Goal: Task Accomplishment & Management: Complete application form

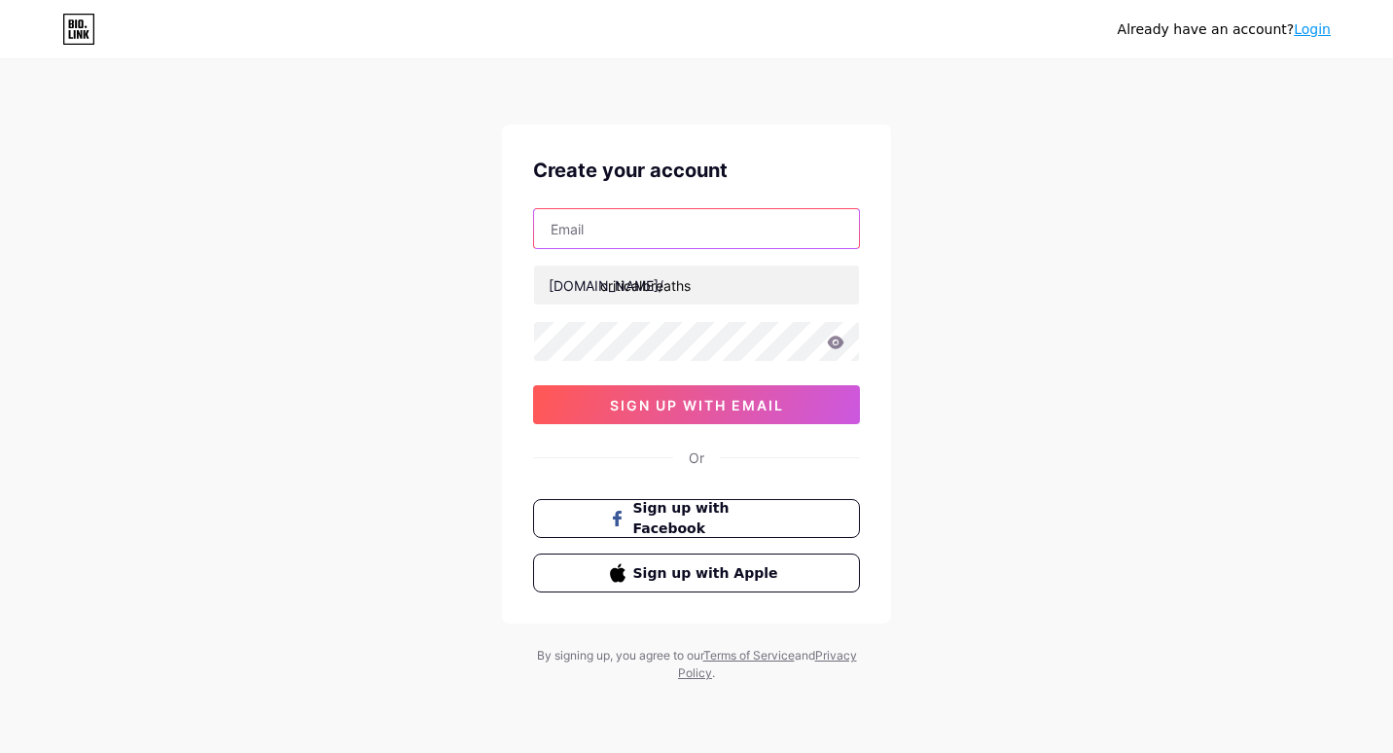
click at [707, 232] on input "text" at bounding box center [696, 228] width 325 height 39
type input "[EMAIL_ADDRESS][DOMAIN_NAME]"
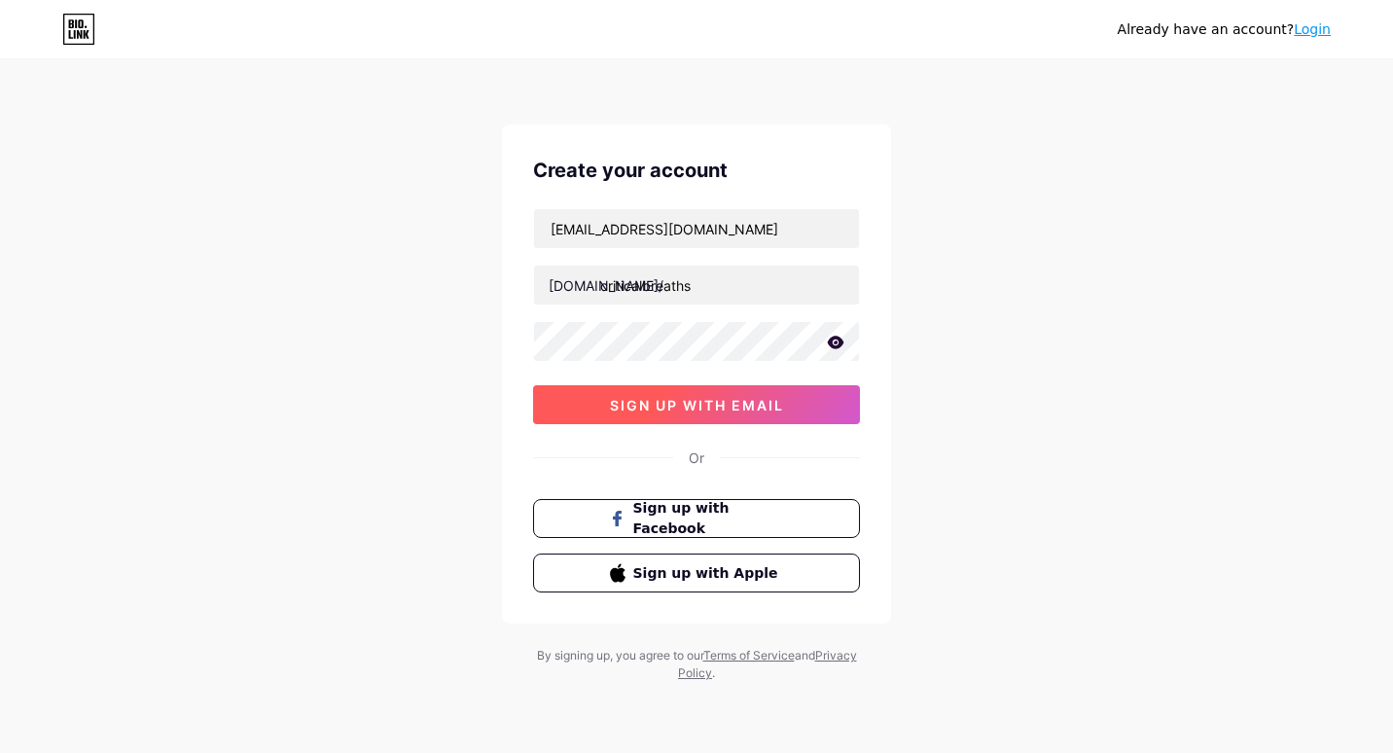
click at [718, 407] on span "sign up with email" at bounding box center [697, 405] width 174 height 17
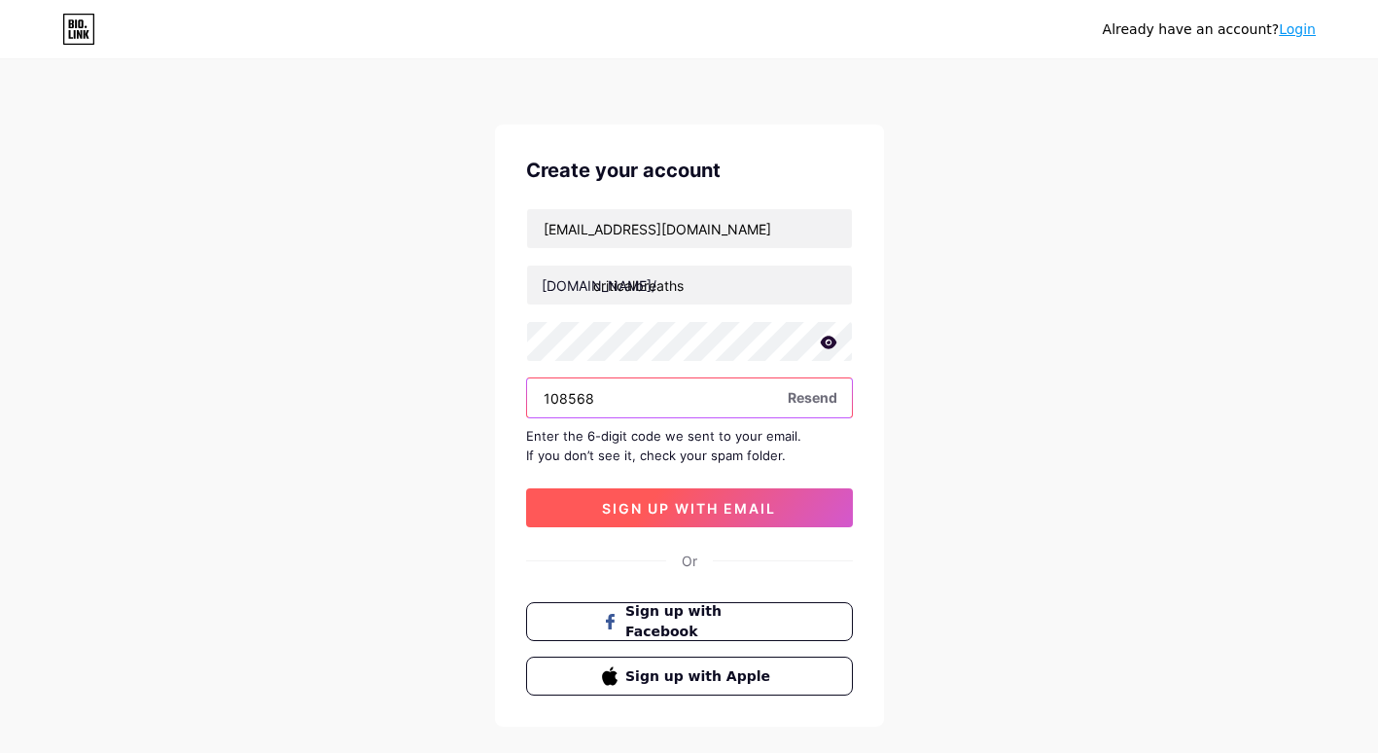
type input "108568"
click at [726, 515] on button "sign up with email" at bounding box center [689, 507] width 327 height 39
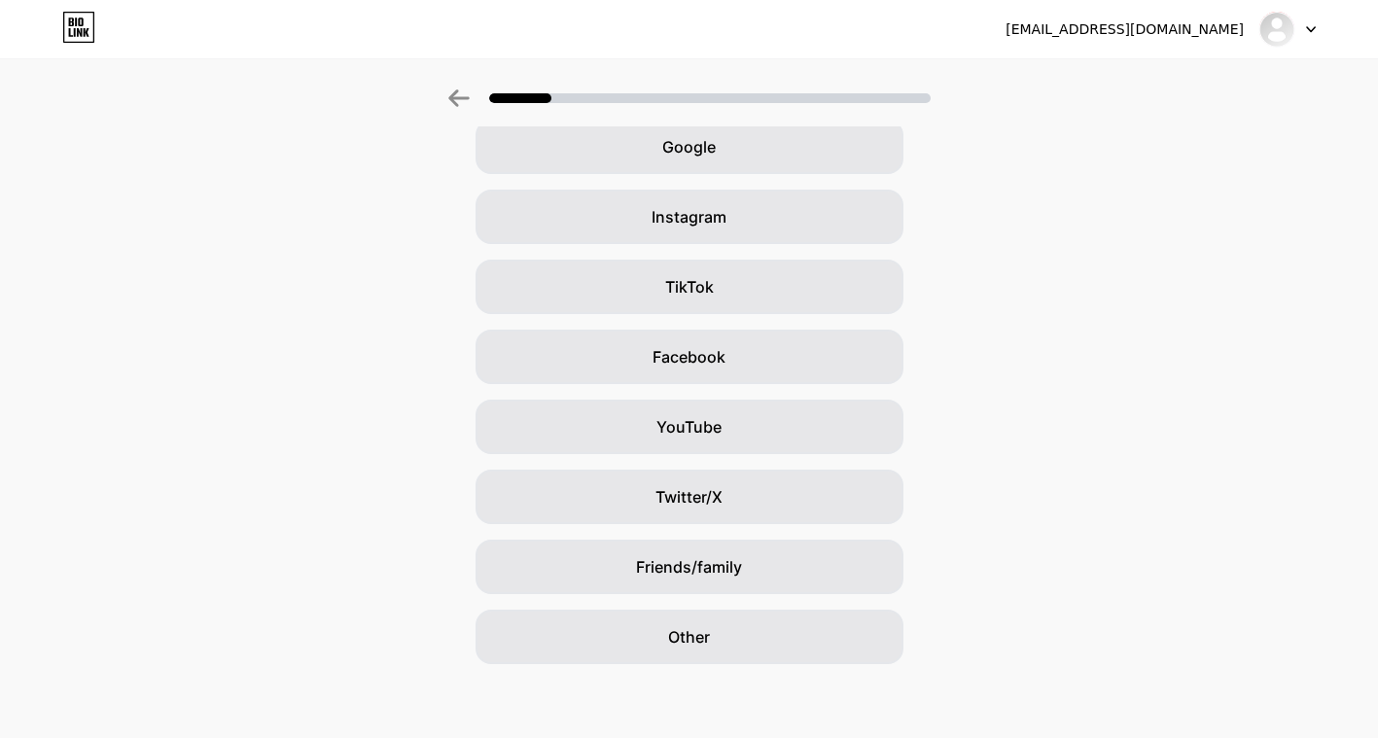
scroll to position [100, 0]
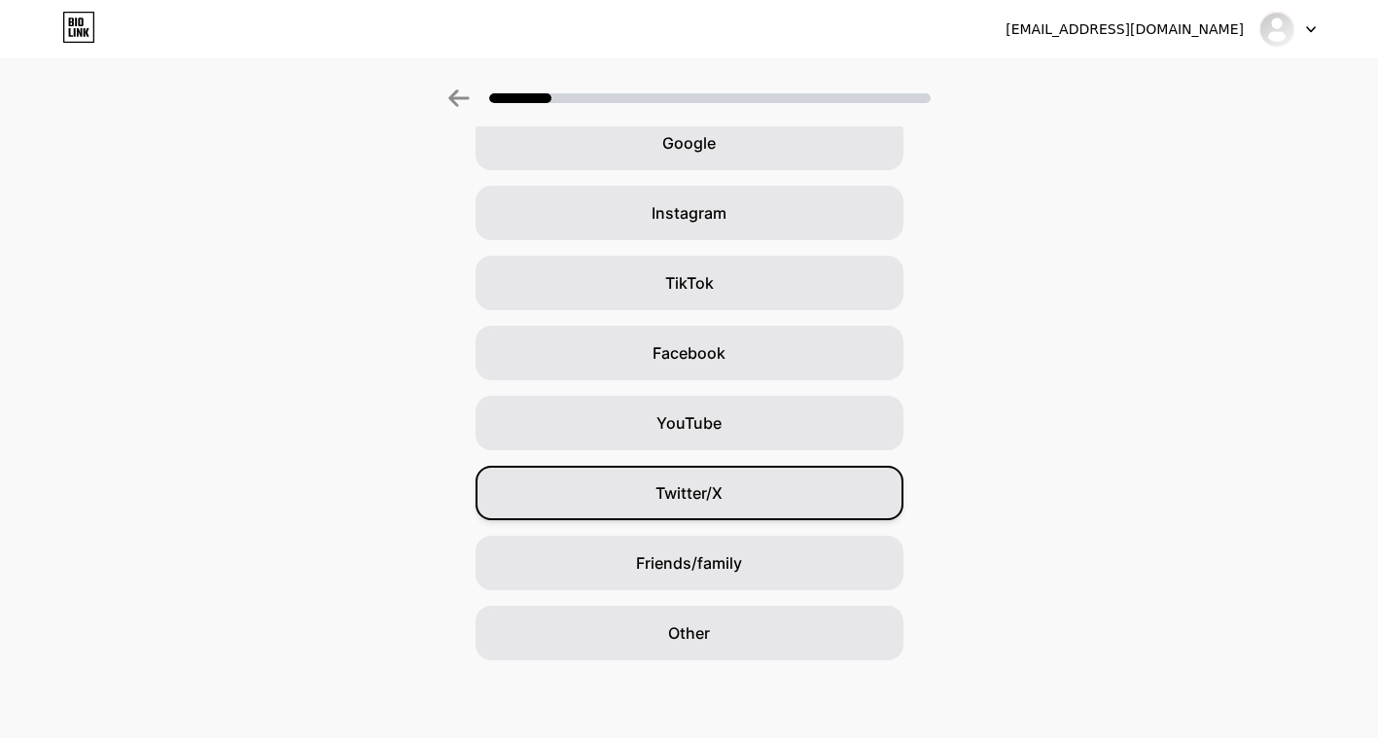
click at [759, 501] on div "Twitter/X" at bounding box center [690, 493] width 428 height 54
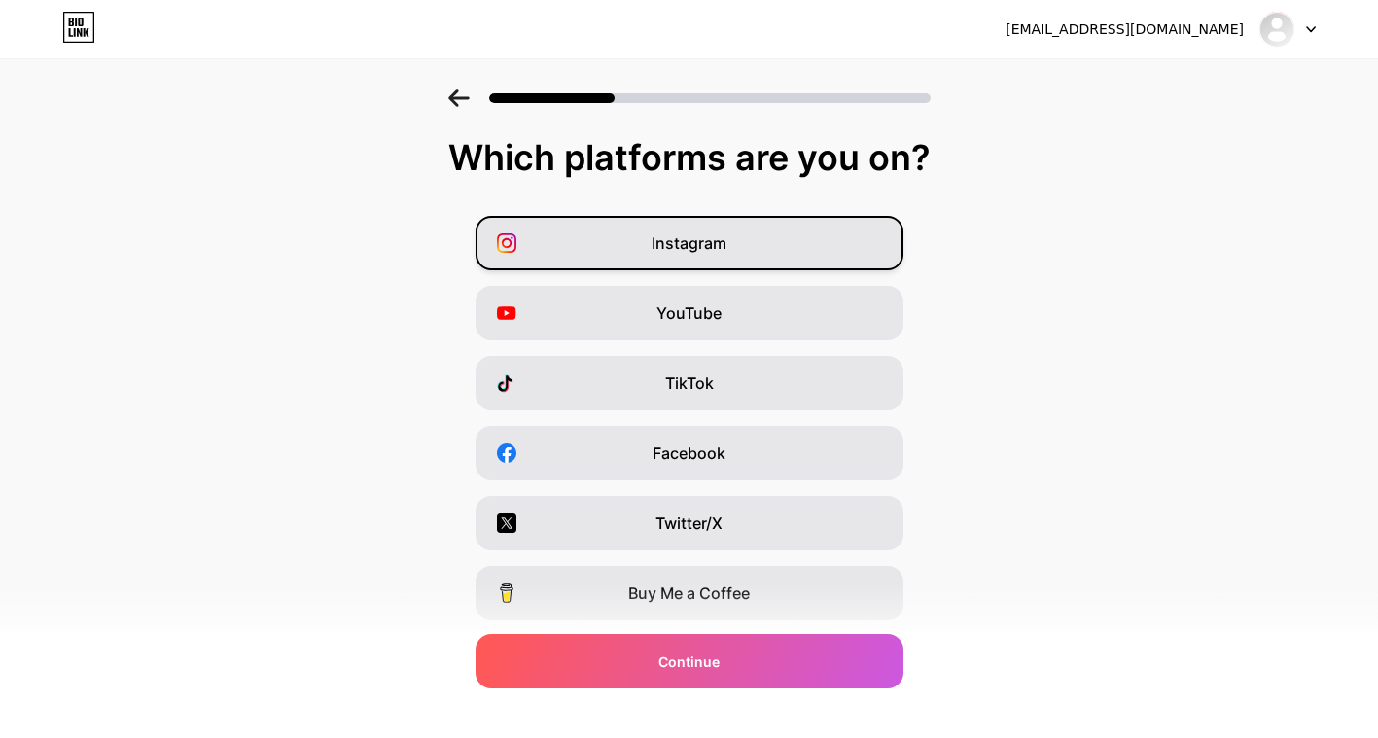
click at [691, 249] on span "Instagram" at bounding box center [689, 242] width 75 height 23
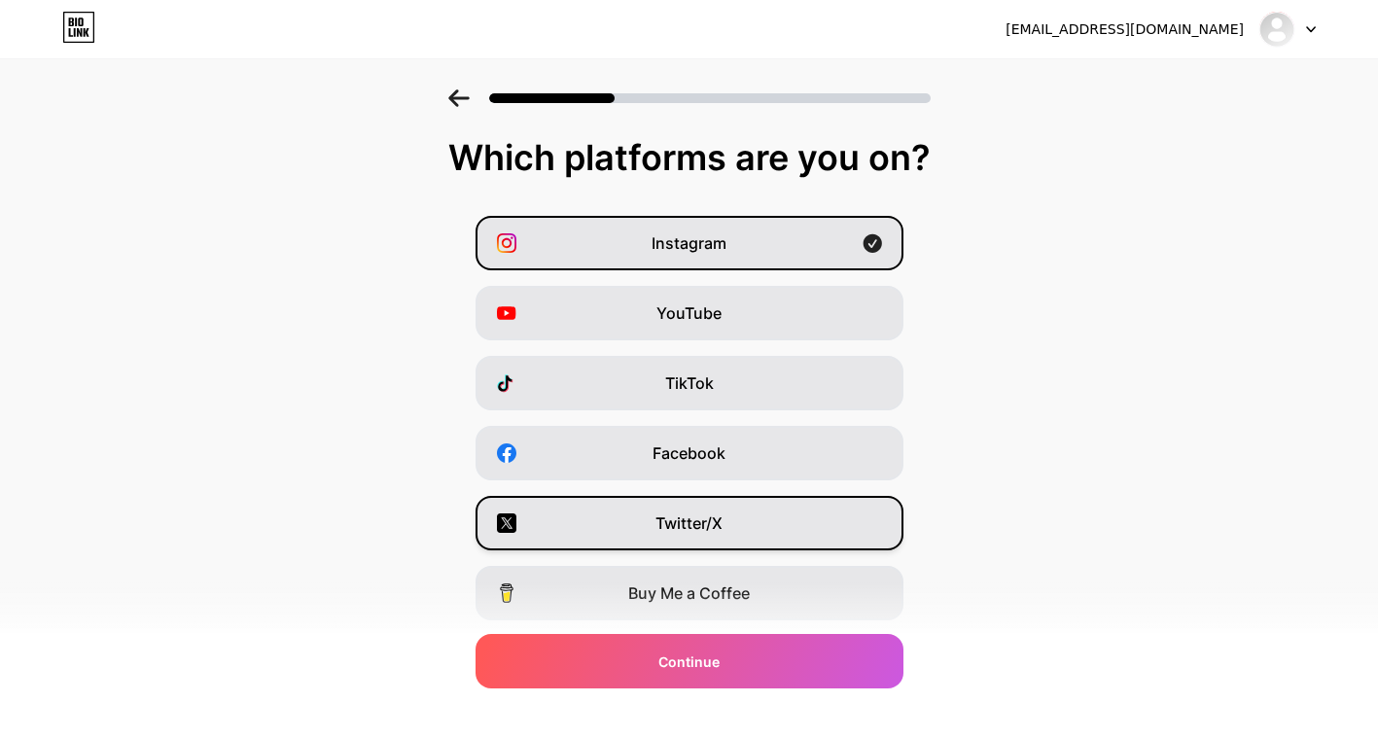
click at [640, 514] on div "Twitter/X" at bounding box center [690, 523] width 428 height 54
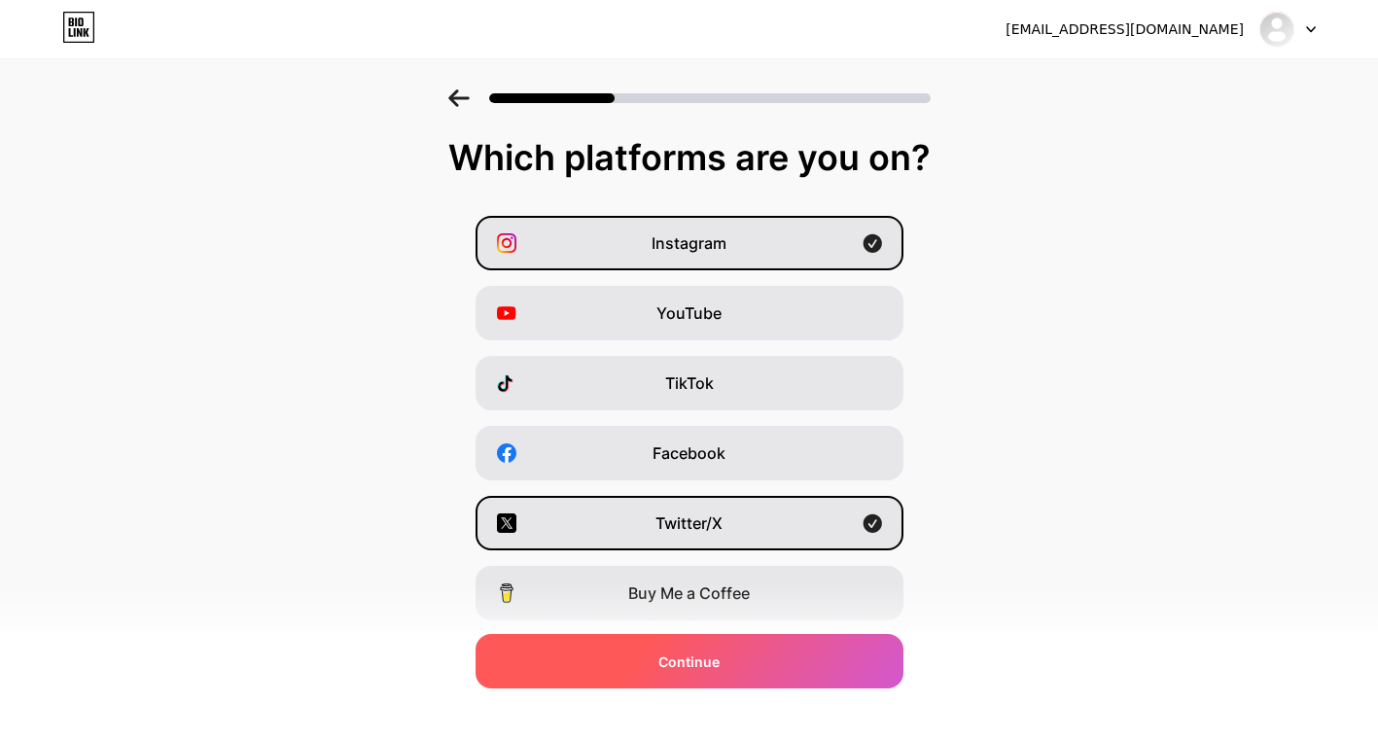
click at [759, 665] on div "Continue" at bounding box center [690, 661] width 428 height 54
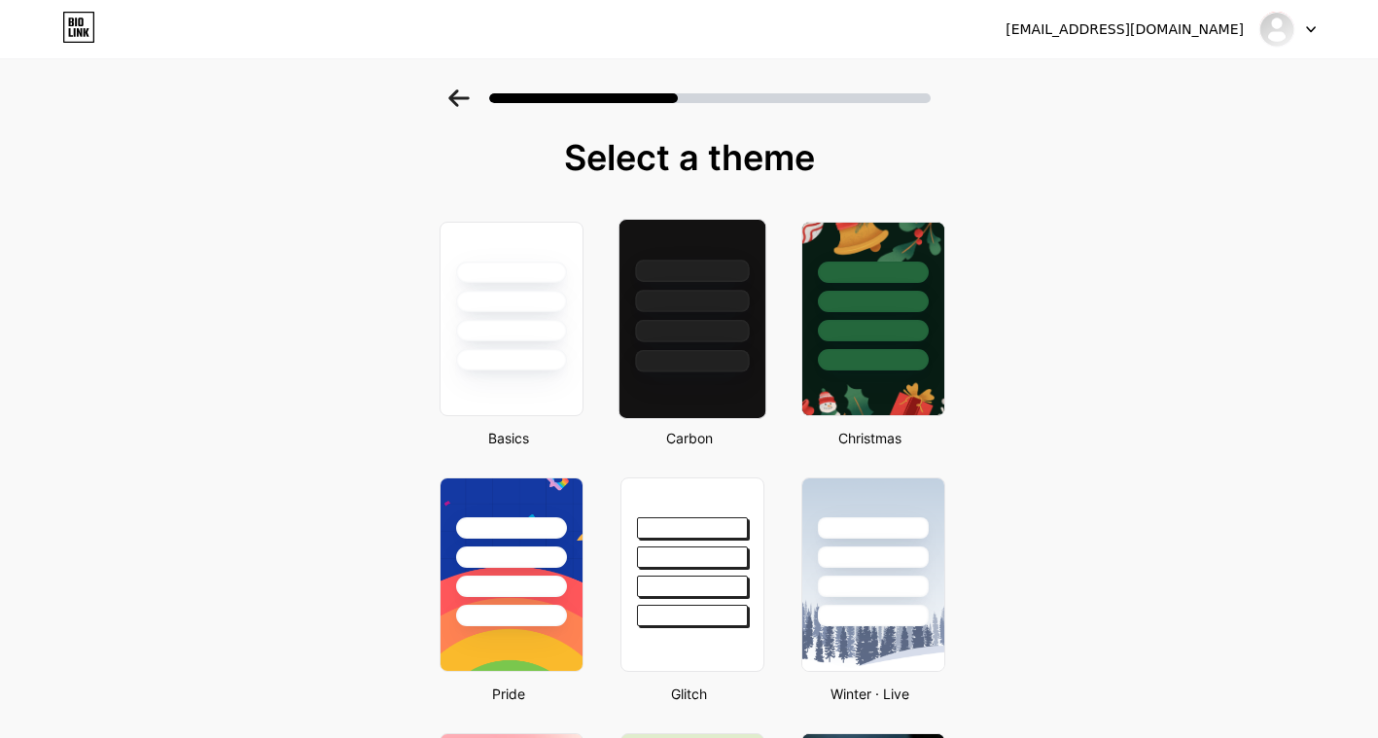
click at [759, 351] on div at bounding box center [692, 296] width 146 height 153
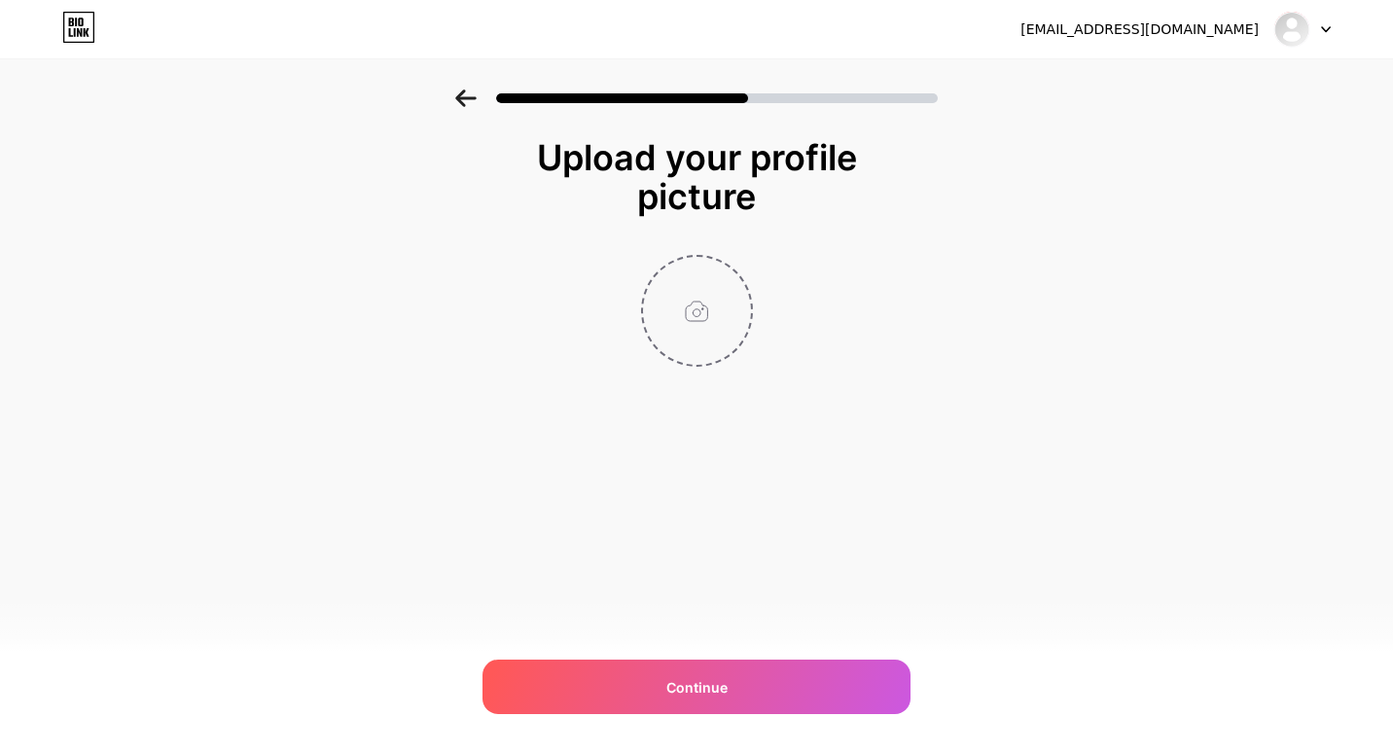
click at [712, 312] on input "file" at bounding box center [697, 311] width 108 height 108
type input "C:\fakepath\Critical Breaths Logo Design.png"
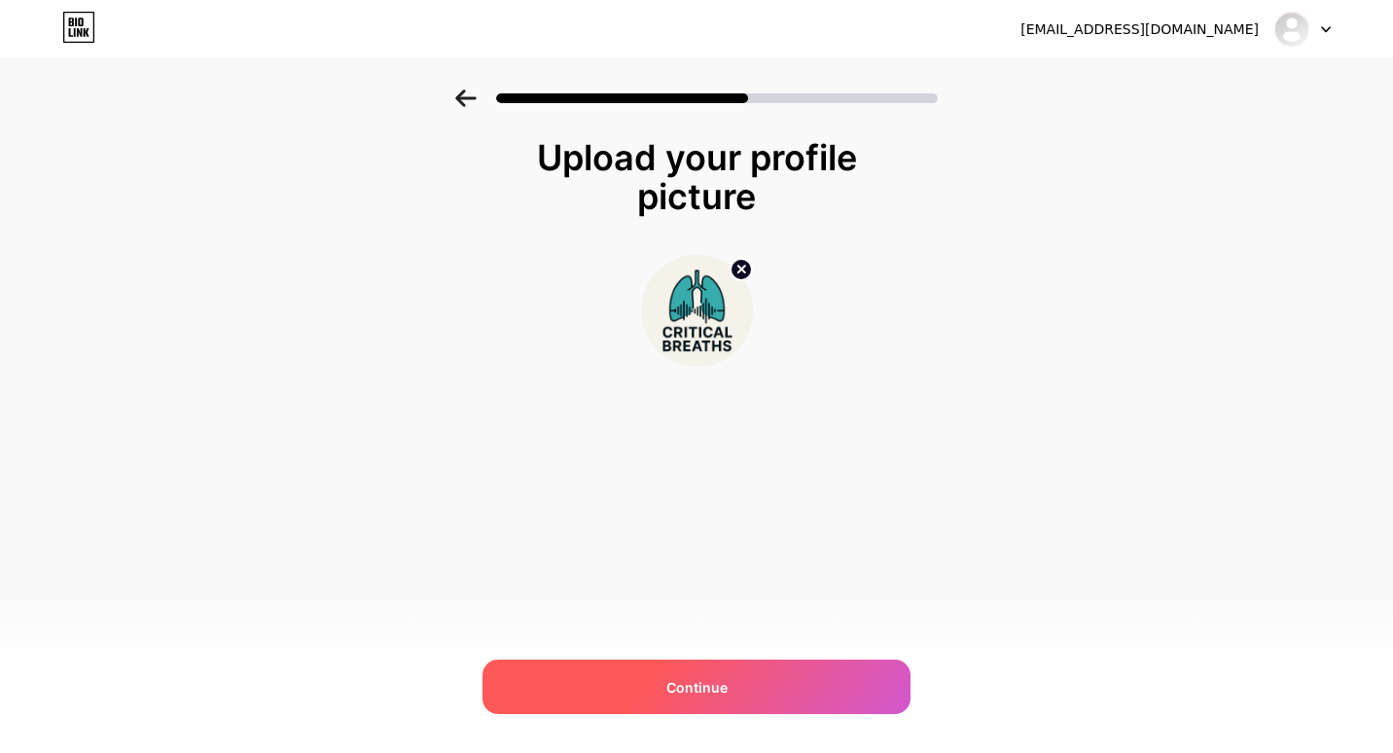
click at [773, 684] on div "Continue" at bounding box center [696, 686] width 428 height 54
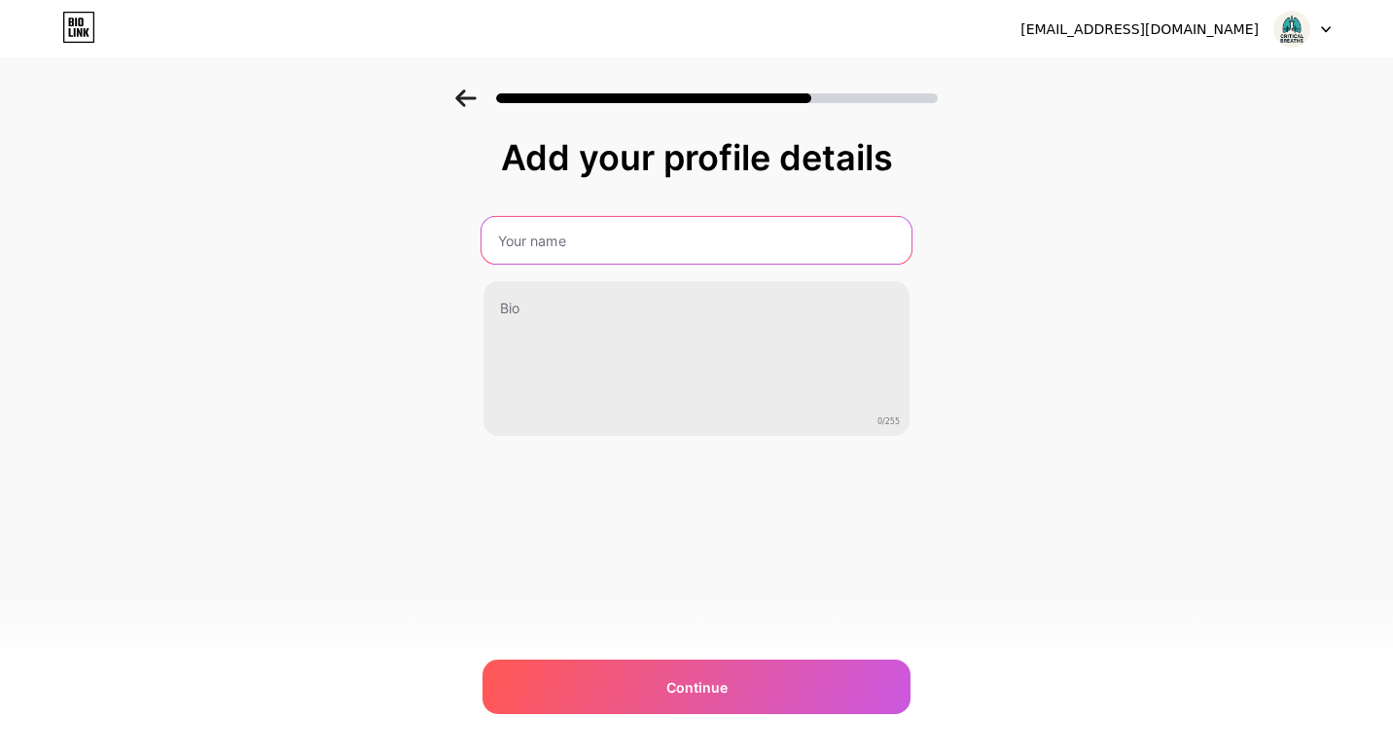
click at [697, 253] on input "text" at bounding box center [696, 240] width 430 height 47
type input "Critical Breaths"
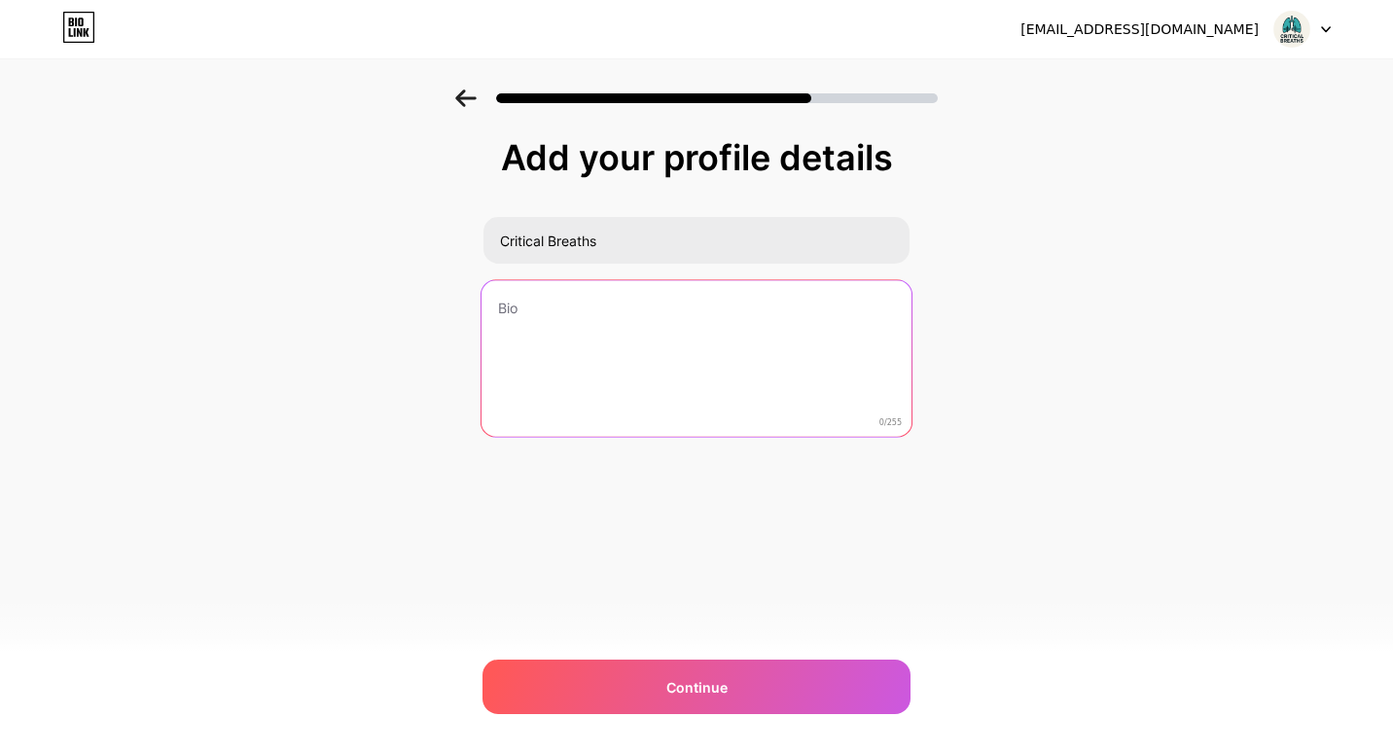
click at [662, 346] on textarea at bounding box center [696, 359] width 430 height 159
paste textarea "Pulm/CCM | FOAMed | Pearls in 280 breaths or less."
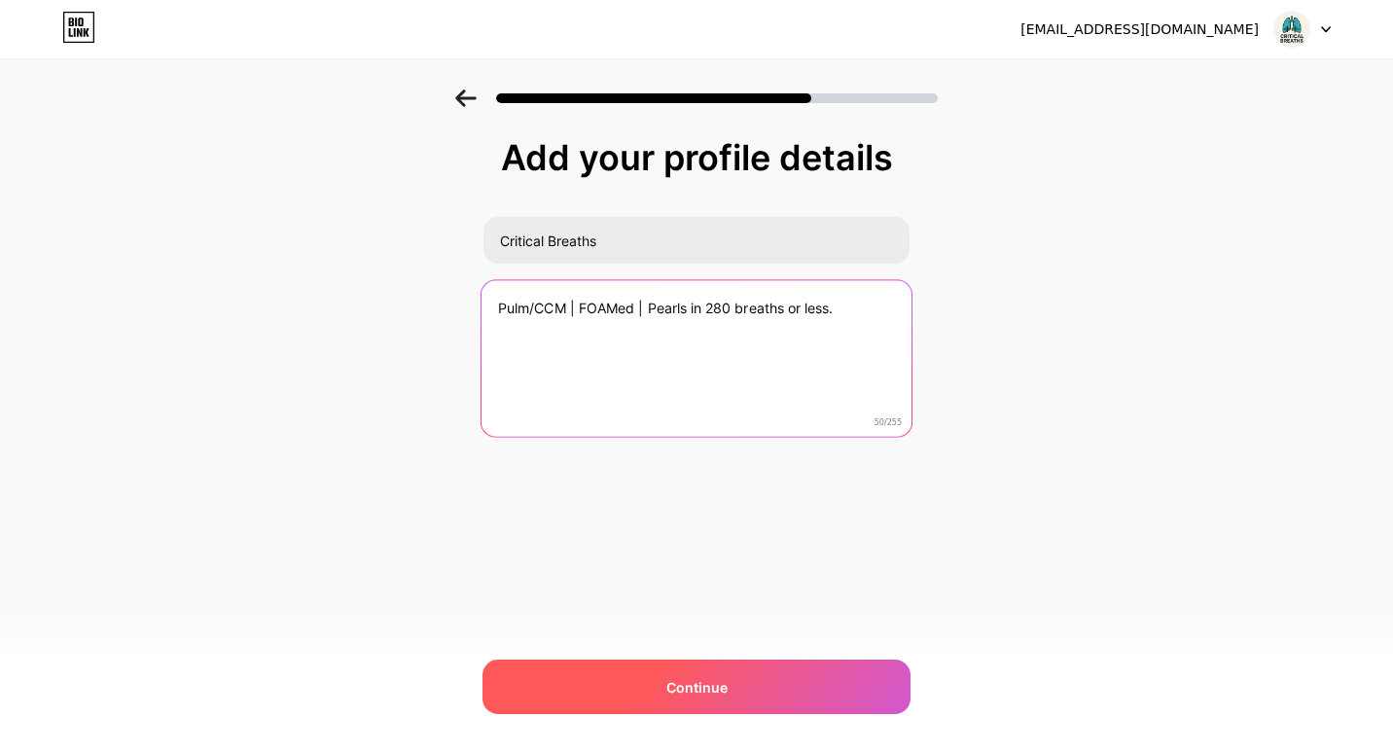
type textarea "Pulm/CCM | FOAMed | Pearls in 280 breaths or less."
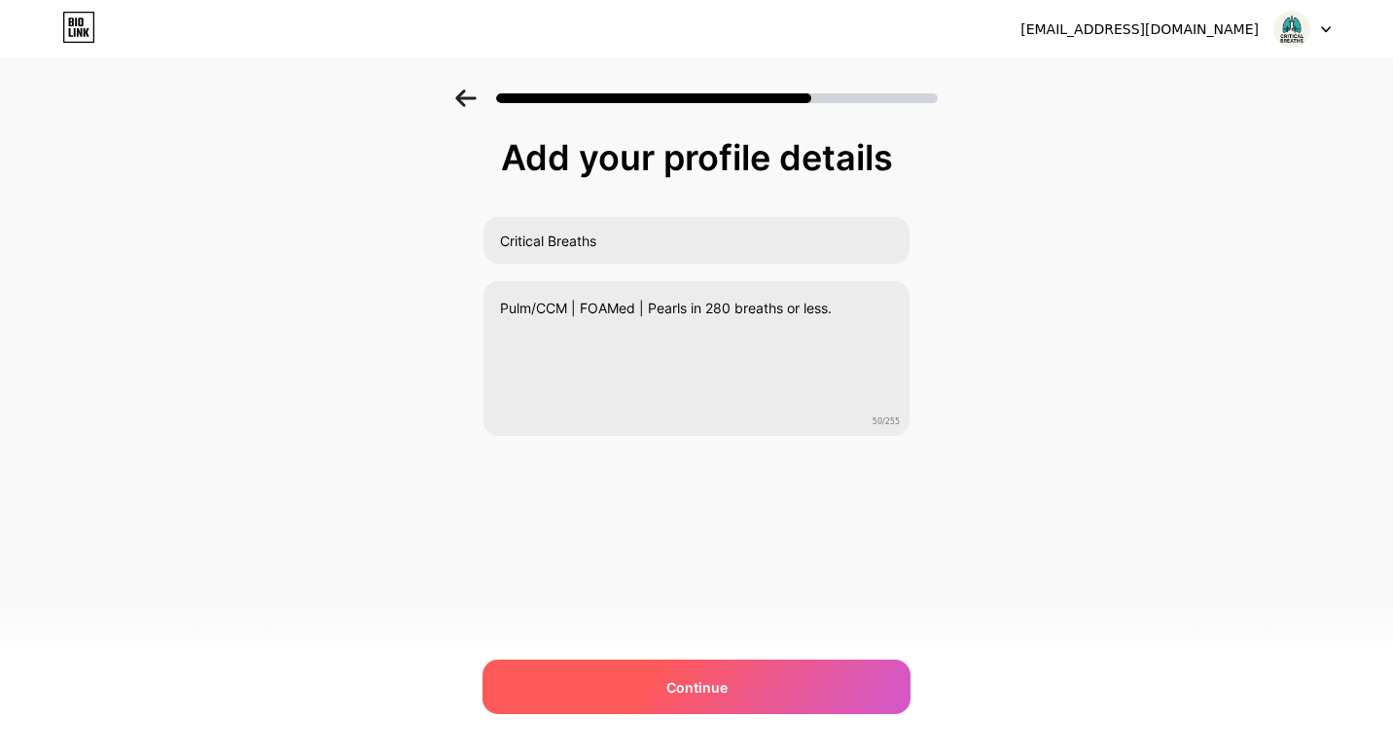
click at [798, 680] on div "Continue" at bounding box center [696, 686] width 428 height 54
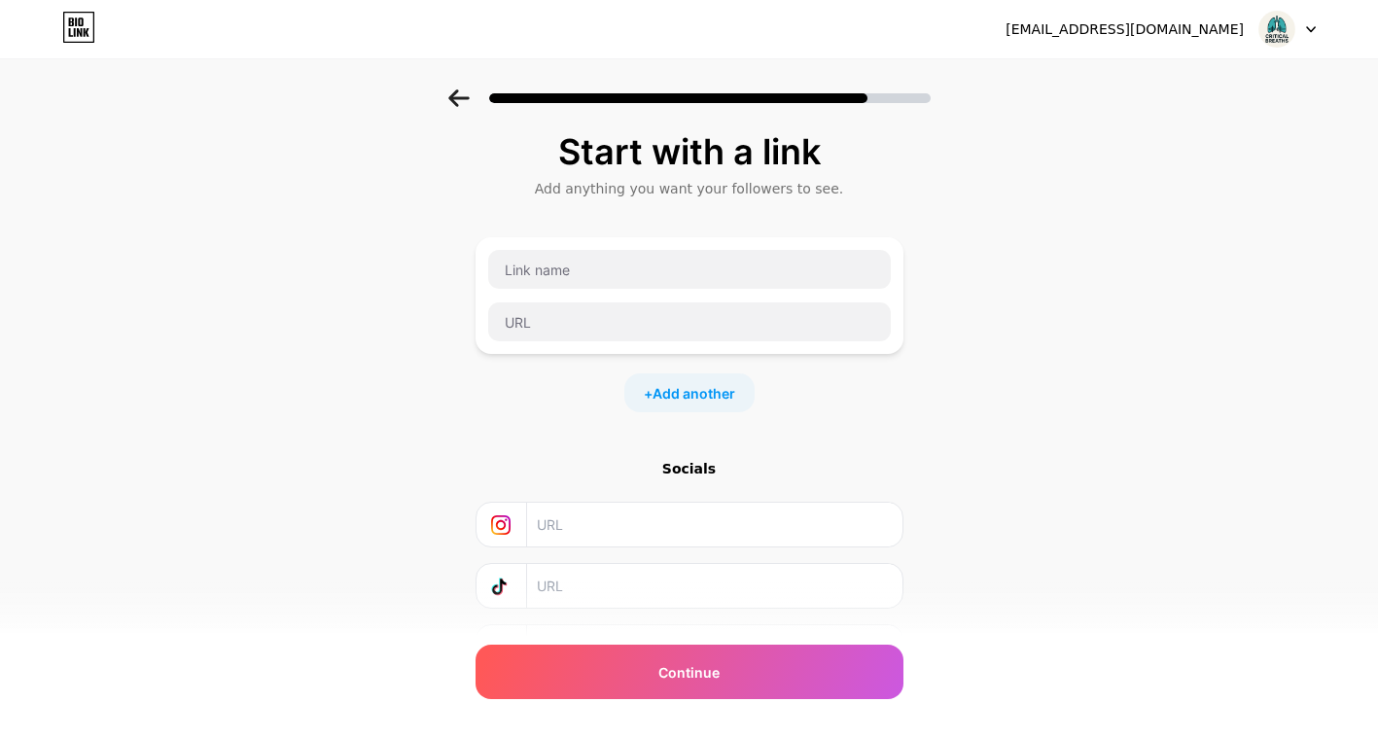
scroll to position [113, 0]
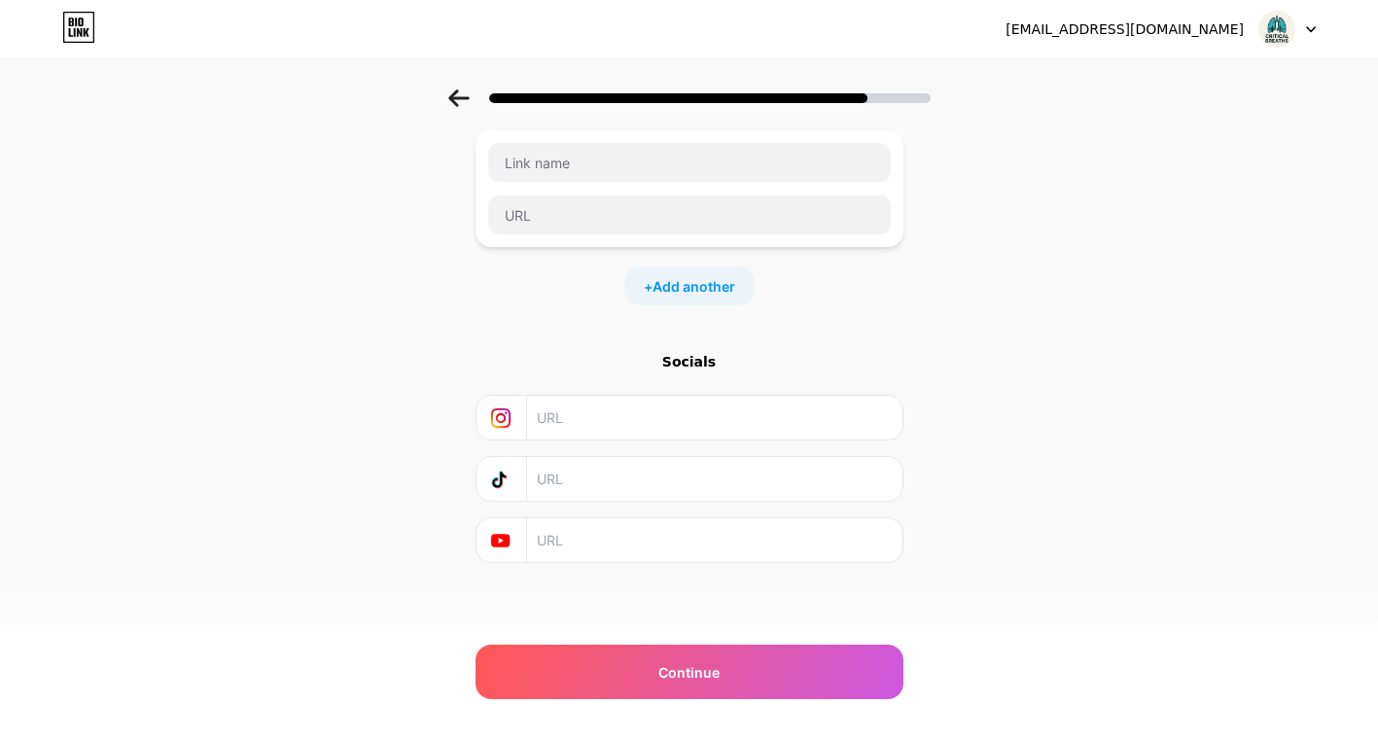
click at [649, 424] on input "text" at bounding box center [713, 418] width 353 height 44
paste input "[URL][DOMAIN_NAME]"
type input "[URL][DOMAIN_NAME]"
click at [1087, 444] on div "Start with a link Add anything you want your followers to see. + Add another So…" at bounding box center [689, 319] width 1378 height 684
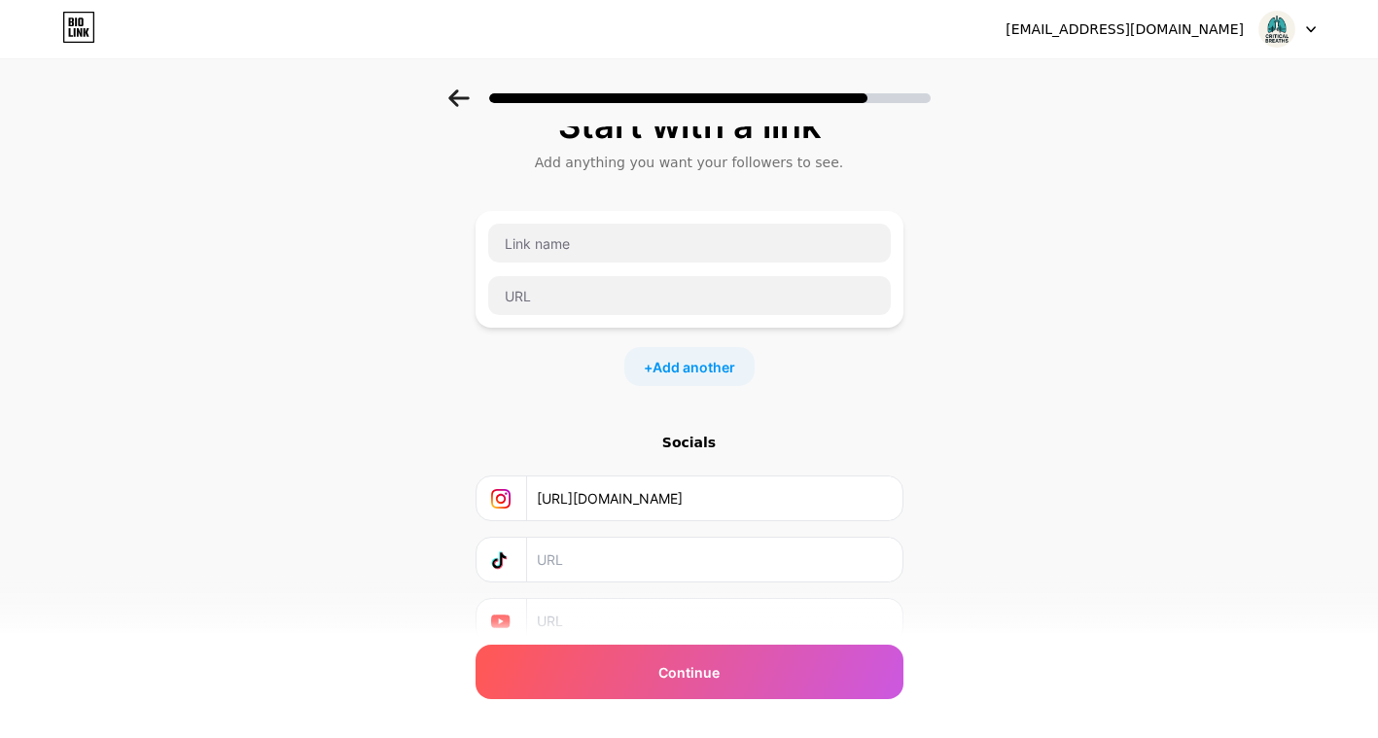
scroll to position [29, 0]
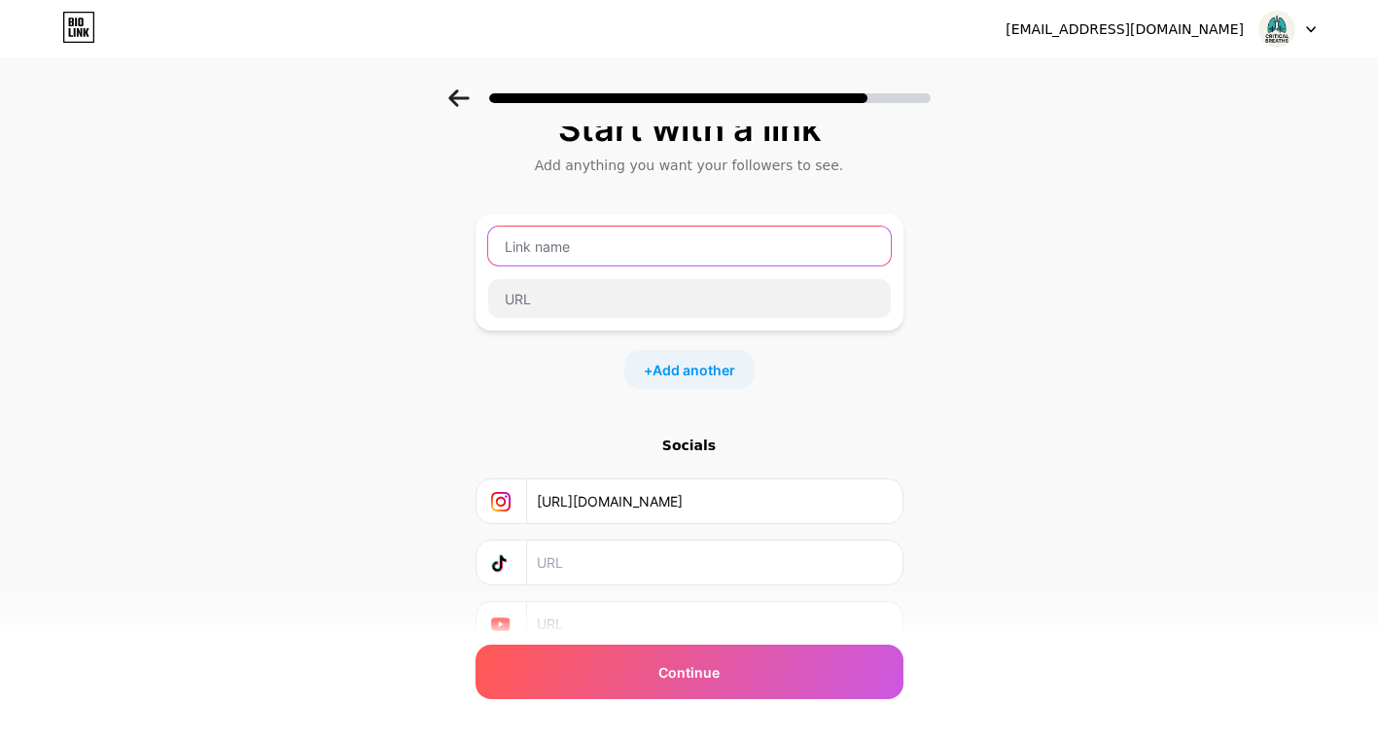
click at [591, 258] on input "text" at bounding box center [689, 246] width 403 height 39
type input "X"
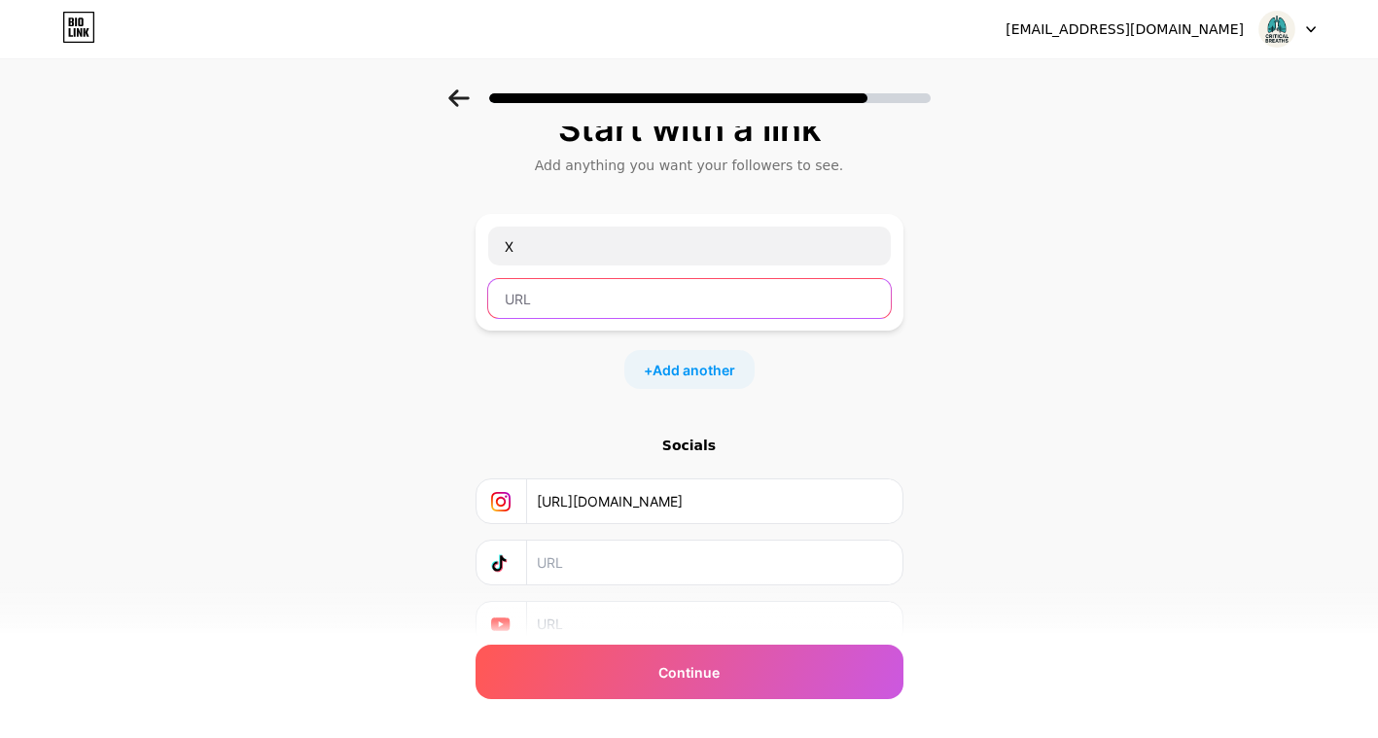
click at [605, 300] on input "text" at bounding box center [689, 298] width 403 height 39
paste input "[URL][DOMAIN_NAME]"
type input "[URL][DOMAIN_NAME]"
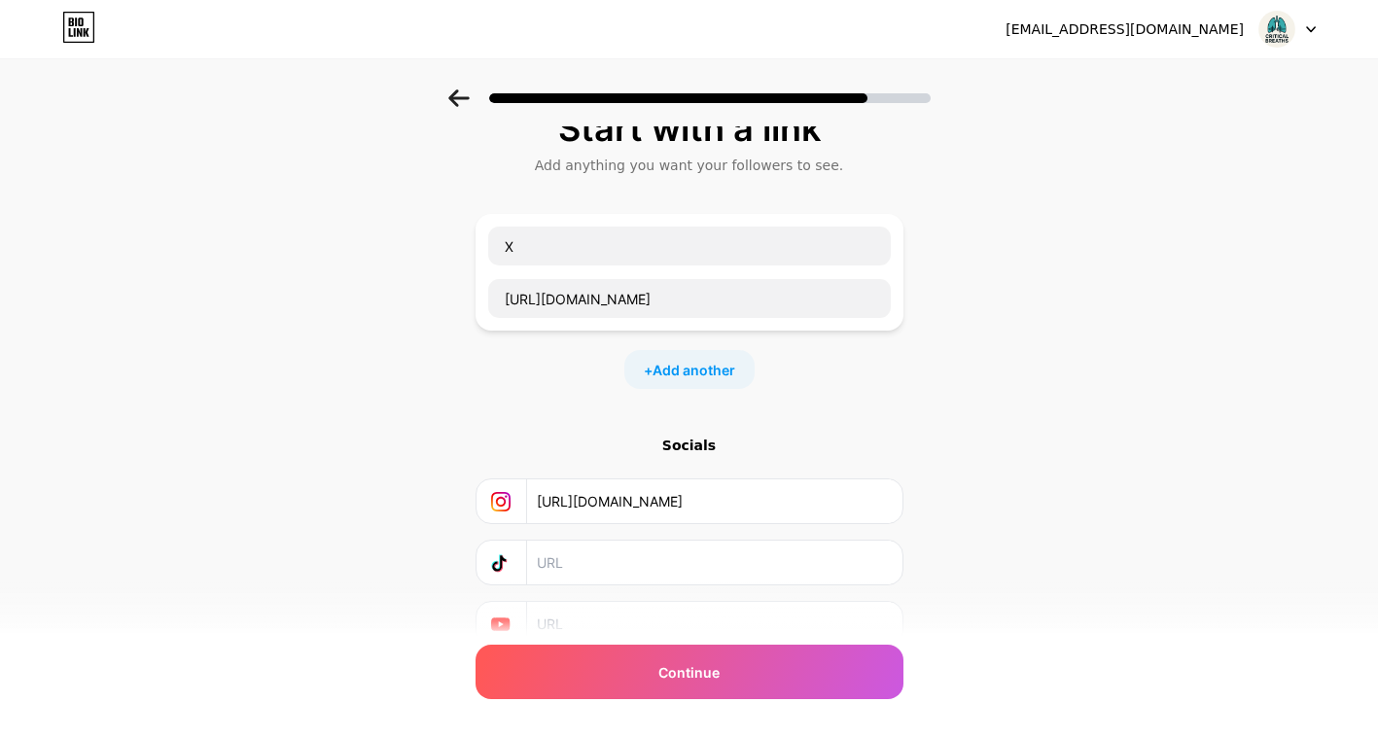
click at [910, 398] on div "Start with a link Add anything you want your followers to see. X [URL][DOMAIN_N…" at bounding box center [689, 402] width 1378 height 684
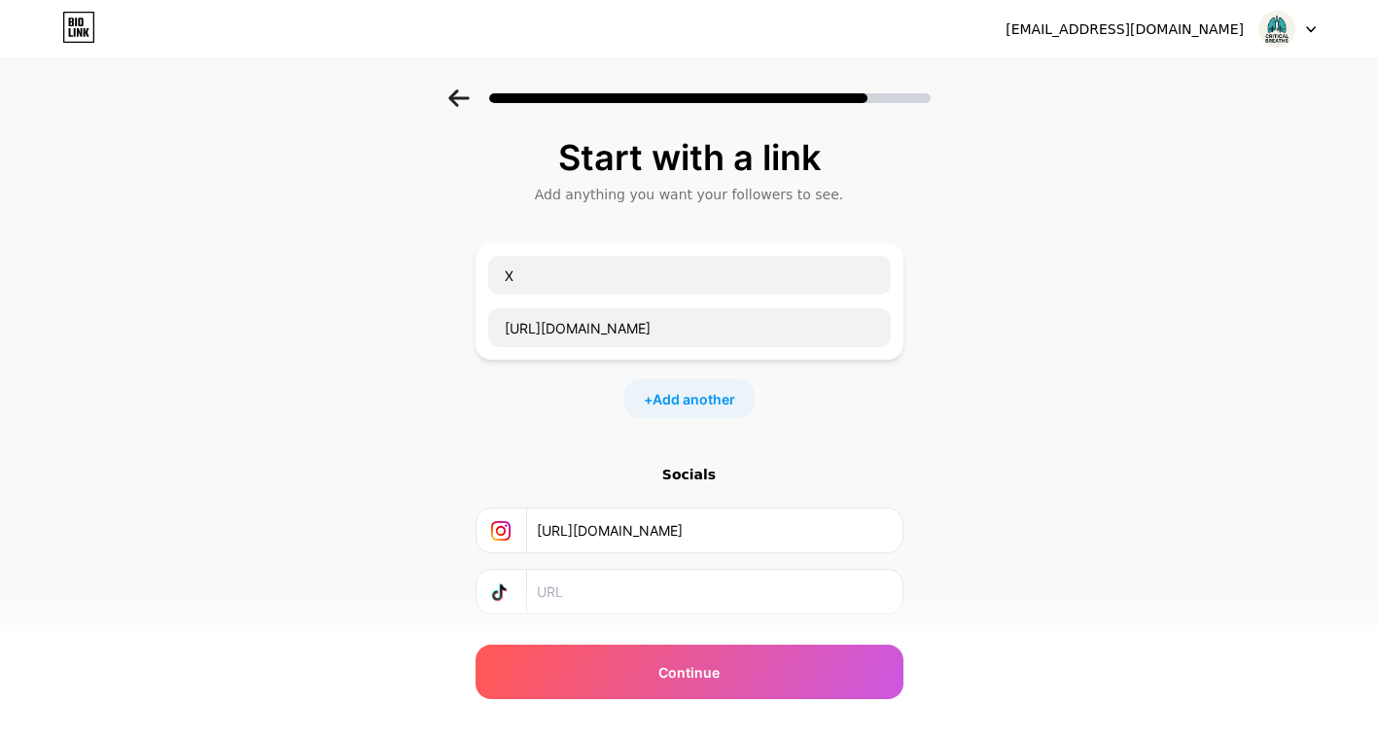
scroll to position [113, 0]
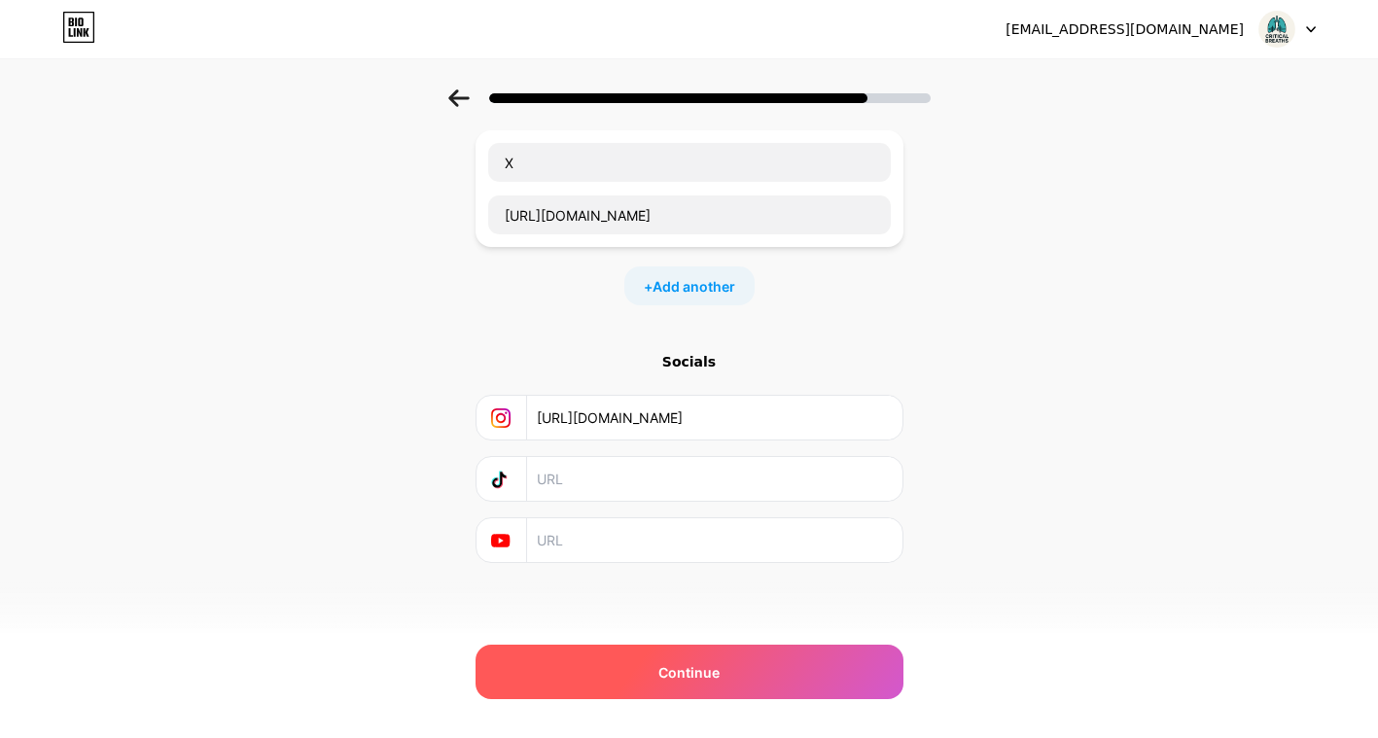
click at [824, 662] on div "Continue" at bounding box center [690, 672] width 428 height 54
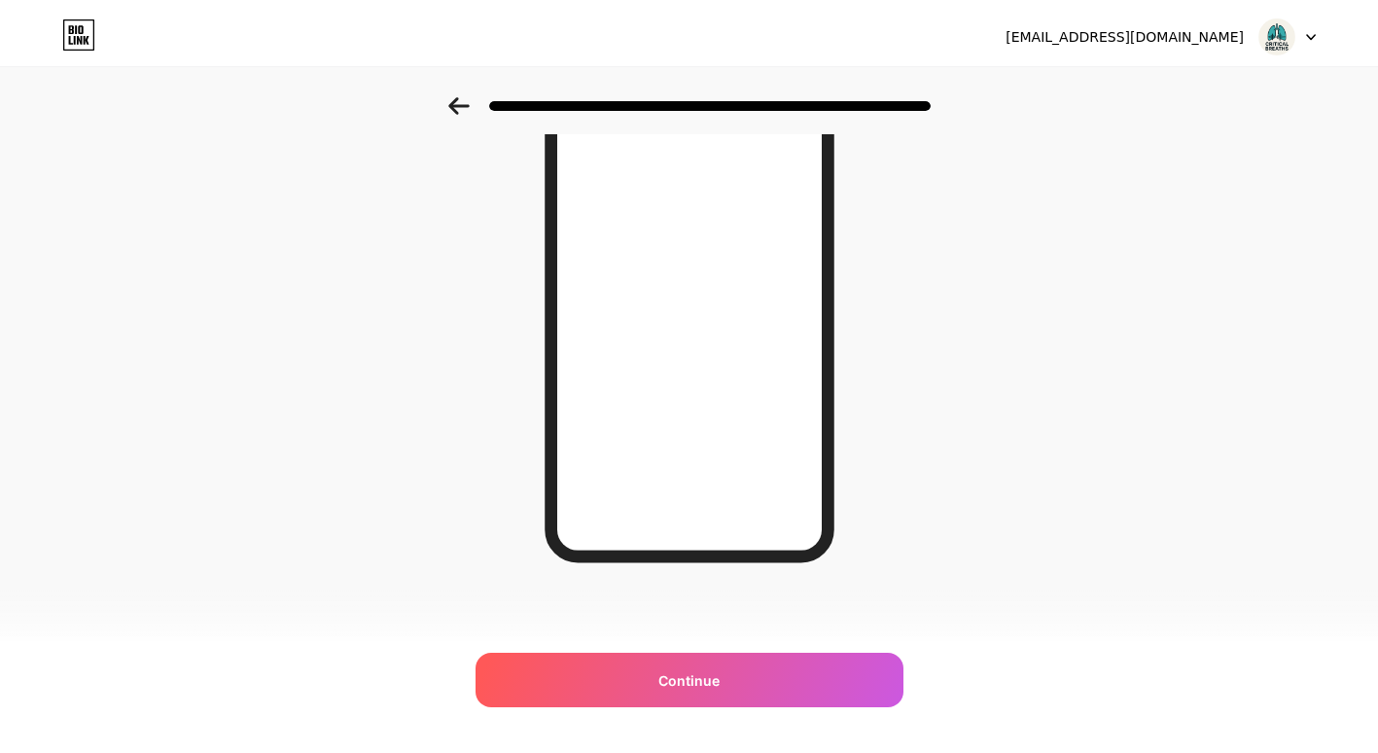
scroll to position [0, 0]
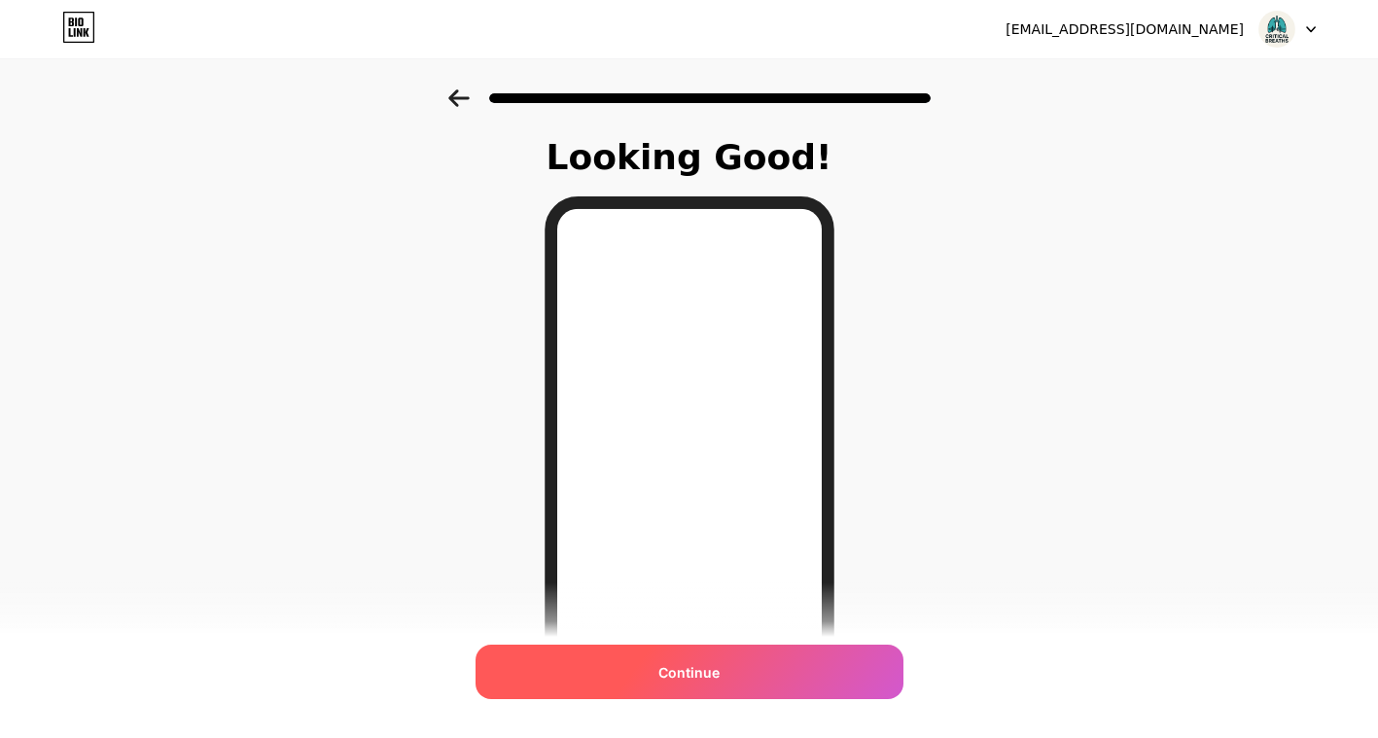
click at [825, 672] on div "Continue" at bounding box center [690, 672] width 428 height 54
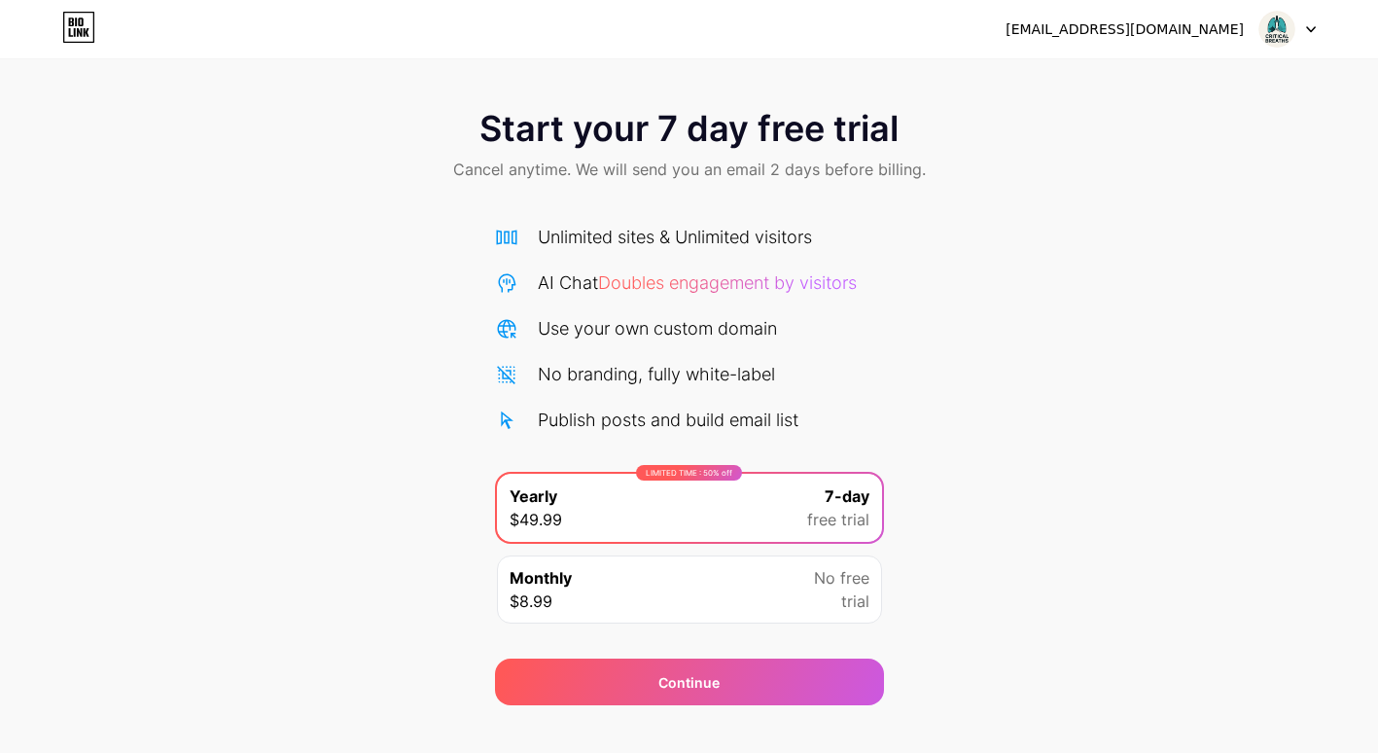
scroll to position [30, 0]
